Goal: Task Accomplishment & Management: Manage account settings

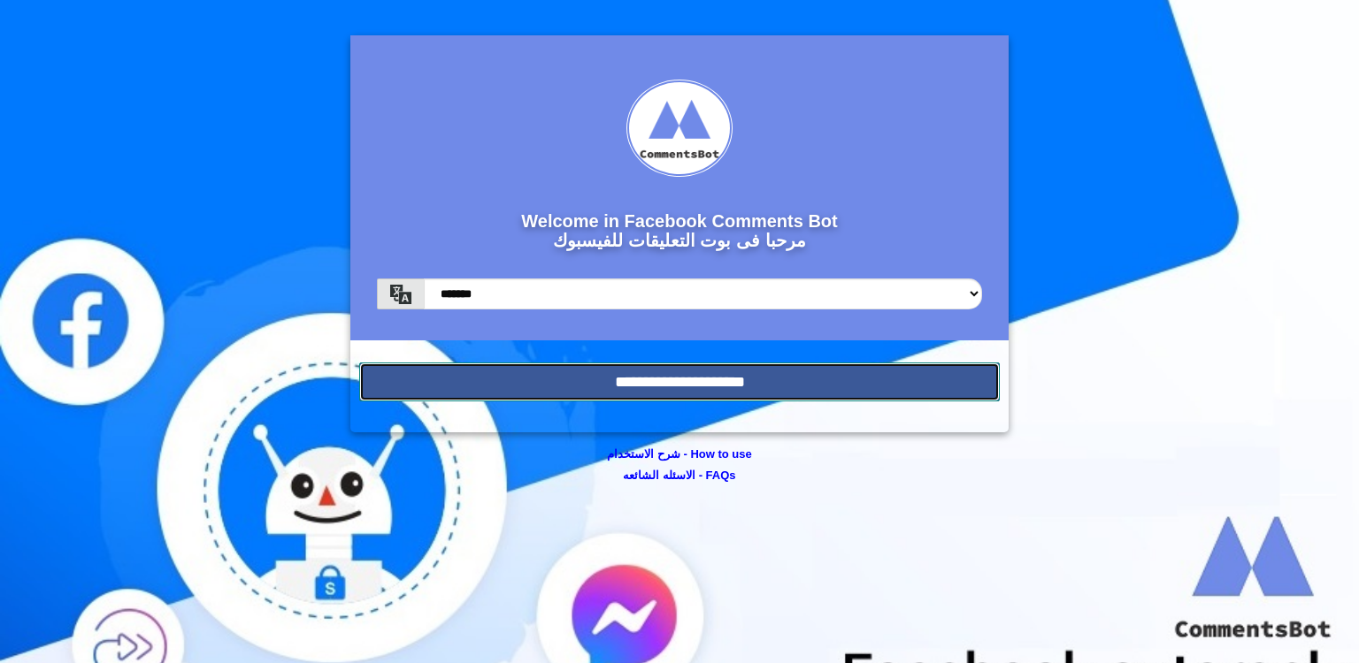
click at [524, 381] on input "**********" at bounding box center [679, 382] width 640 height 39
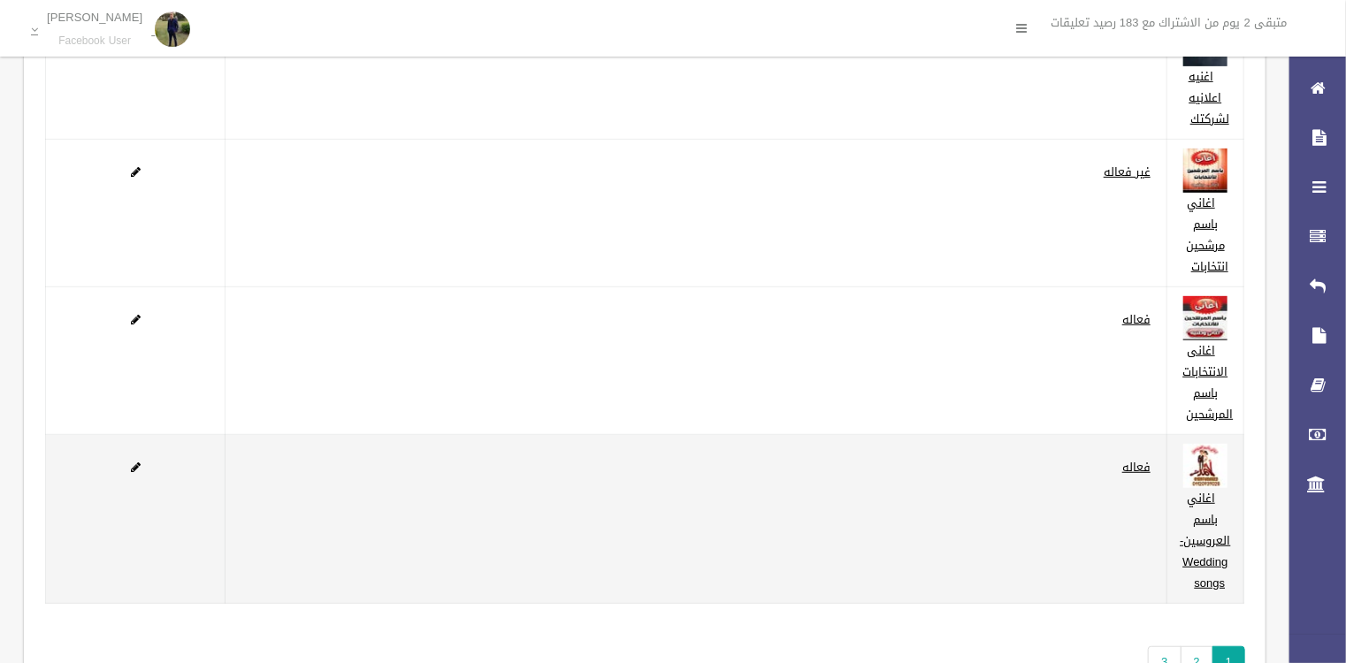
scroll to position [202, 0]
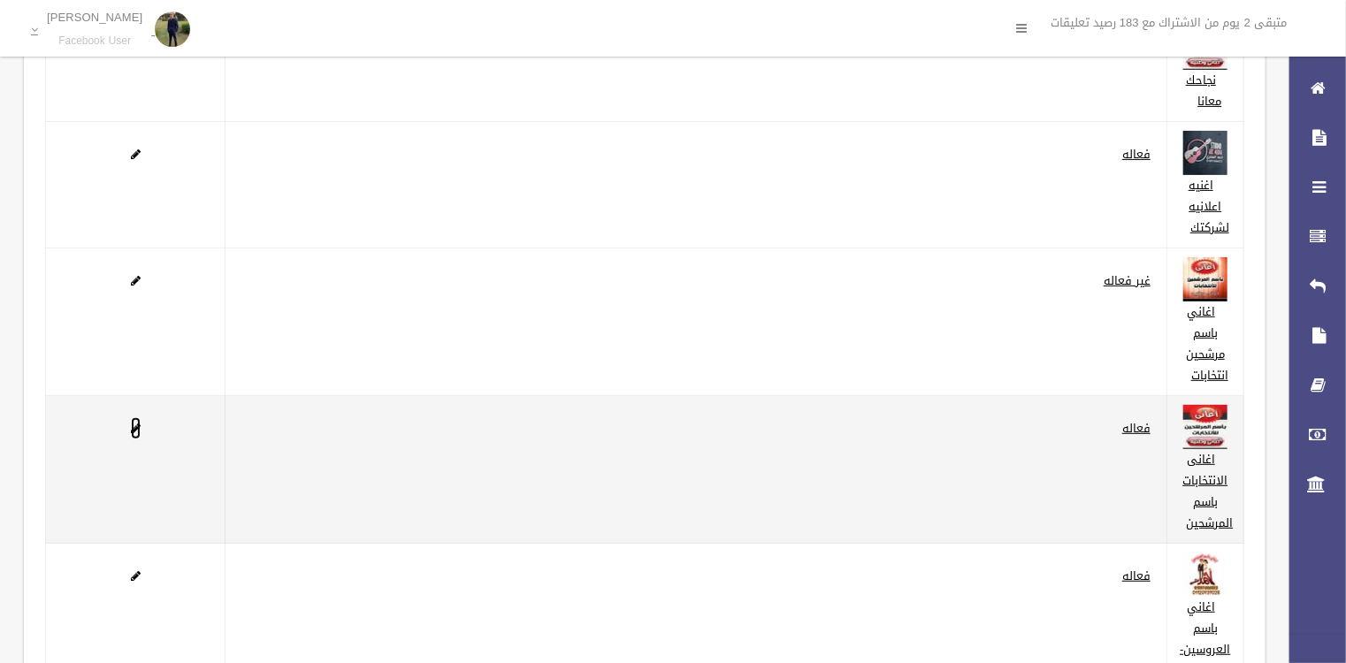
click at [134, 426] on span at bounding box center [136, 428] width 10 height 11
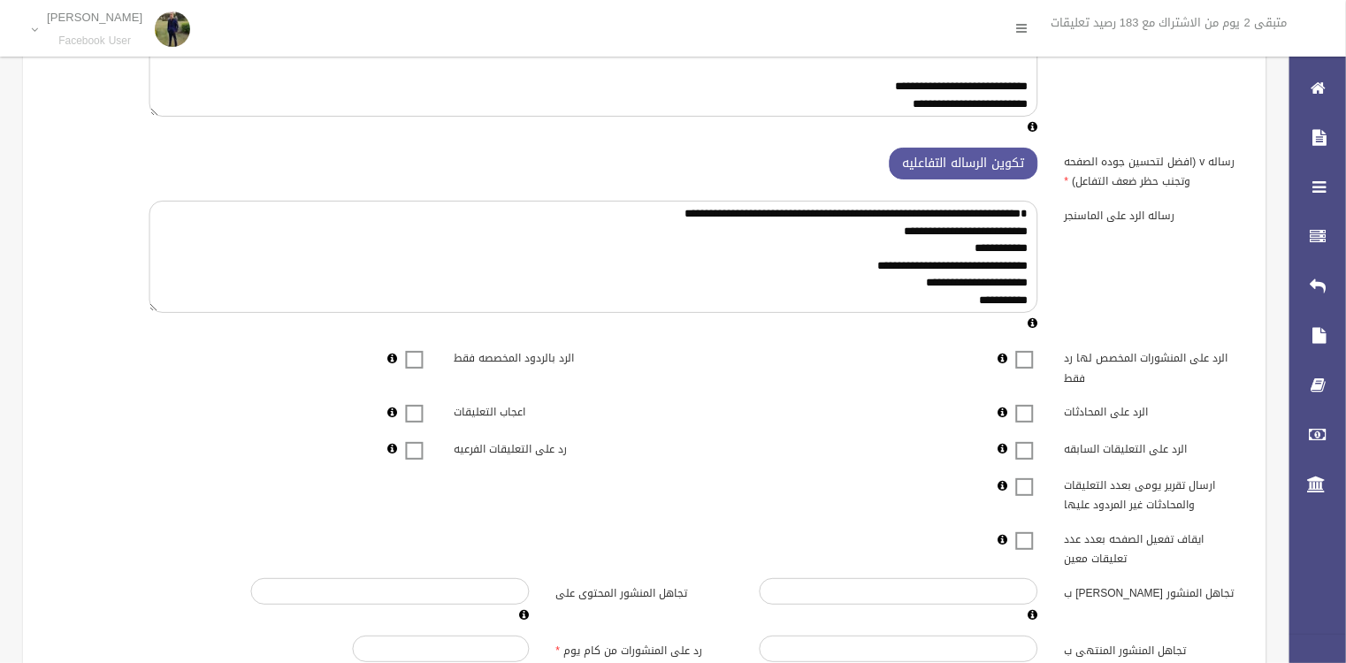
scroll to position [387, 0]
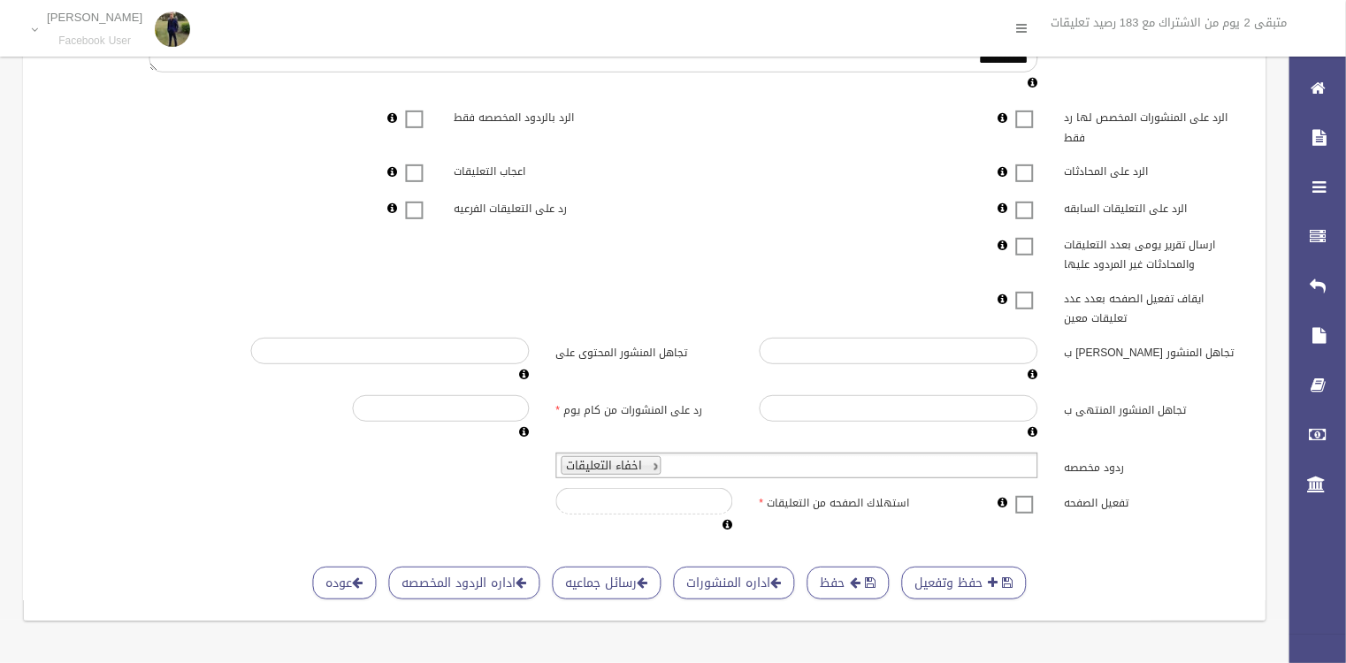
click at [1025, 494] on span at bounding box center [1025, 494] width 27 height 0
click at [824, 570] on button "حفظ" at bounding box center [849, 583] width 82 height 33
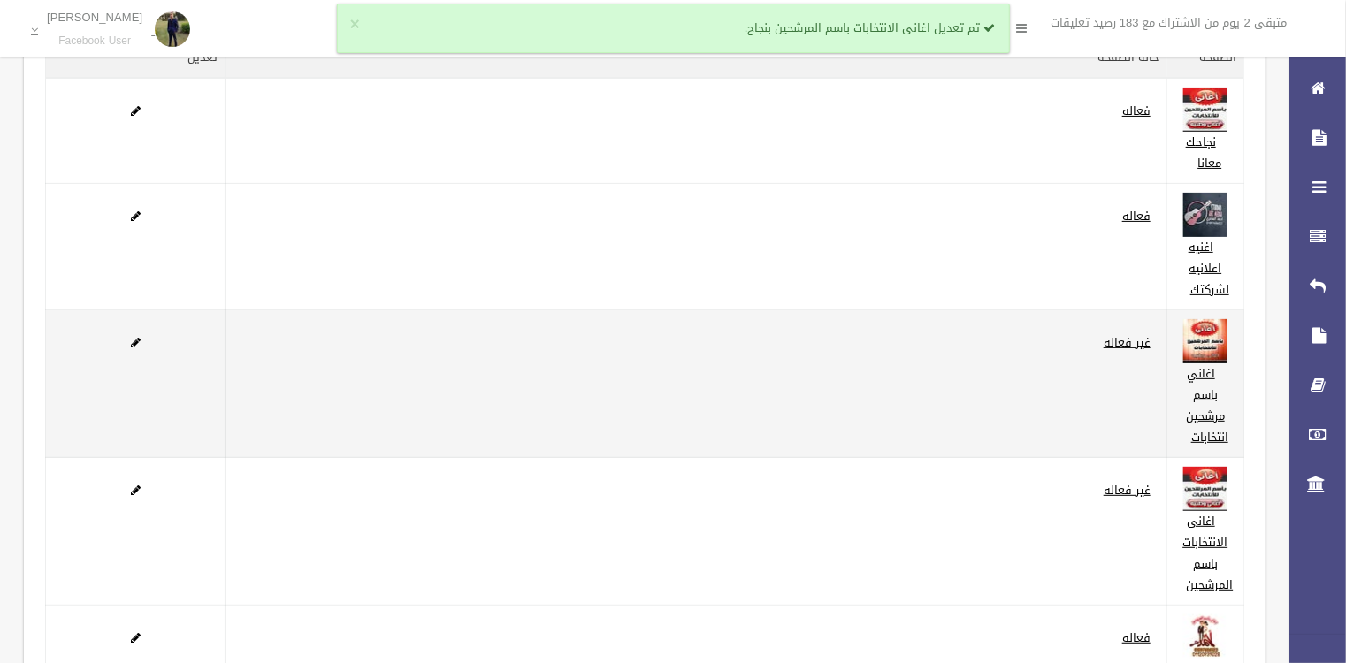
scroll to position [142, 0]
